Goal: Information Seeking & Learning: Find specific fact

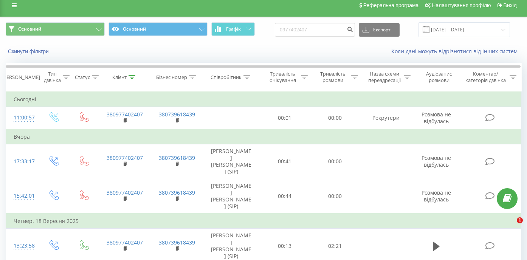
click at [279, 29] on input "0977402407" at bounding box center [315, 30] width 80 height 14
click at [328, 29] on input "+38 (063) 686-45-54" at bounding box center [315, 30] width 80 height 14
click at [321, 29] on input "+38 (063) 686-4554" at bounding box center [315, 30] width 80 height 14
click at [310, 31] on input "+38 (063) 6864554" at bounding box center [315, 30] width 80 height 14
click at [312, 30] on input "+38 (063) 6864554" at bounding box center [315, 30] width 80 height 14
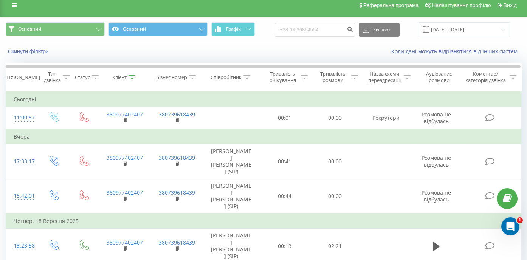
click at [301, 29] on input "+38 (0636864554" at bounding box center [315, 30] width 80 height 14
type input "0636864554"
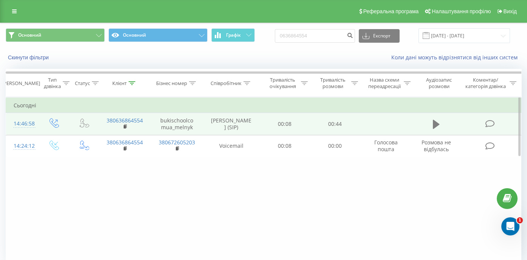
click at [435, 124] on icon at bounding box center [436, 124] width 7 height 9
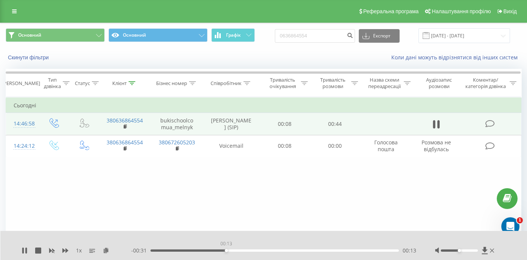
click at [226, 250] on div "00:13" at bounding box center [274, 250] width 248 height 2
click at [225, 249] on div "00:13" at bounding box center [226, 250] width 3 height 3
drag, startPoint x: 224, startPoint y: 249, endPoint x: 133, endPoint y: 241, distance: 91.8
click at [133, 241] on div "1 x - 00:44 00:00 00:00" at bounding box center [263, 245] width 527 height 29
drag, startPoint x: 144, startPoint y: 121, endPoint x: 104, endPoint y: 119, distance: 40.5
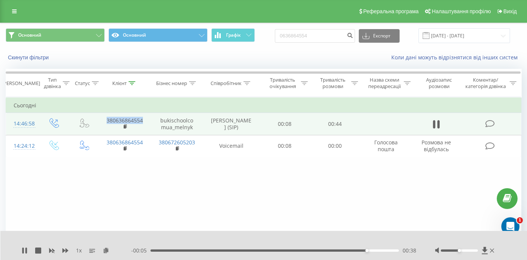
click at [104, 119] on td "380636864554" at bounding box center [124, 124] width 52 height 22
copy link "380636864554"
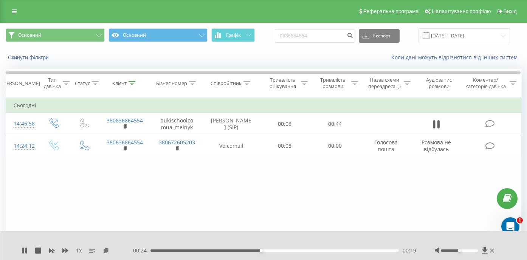
click at [25, 202] on div "Фільтрувати за умовою Дорівнює Введіть значення Скасувати OK Фільтрувати за умо…" at bounding box center [264, 182] width 516 height 170
click at [435, 127] on icon at bounding box center [434, 124] width 2 height 8
